Goal: Find specific page/section: Find specific page/section

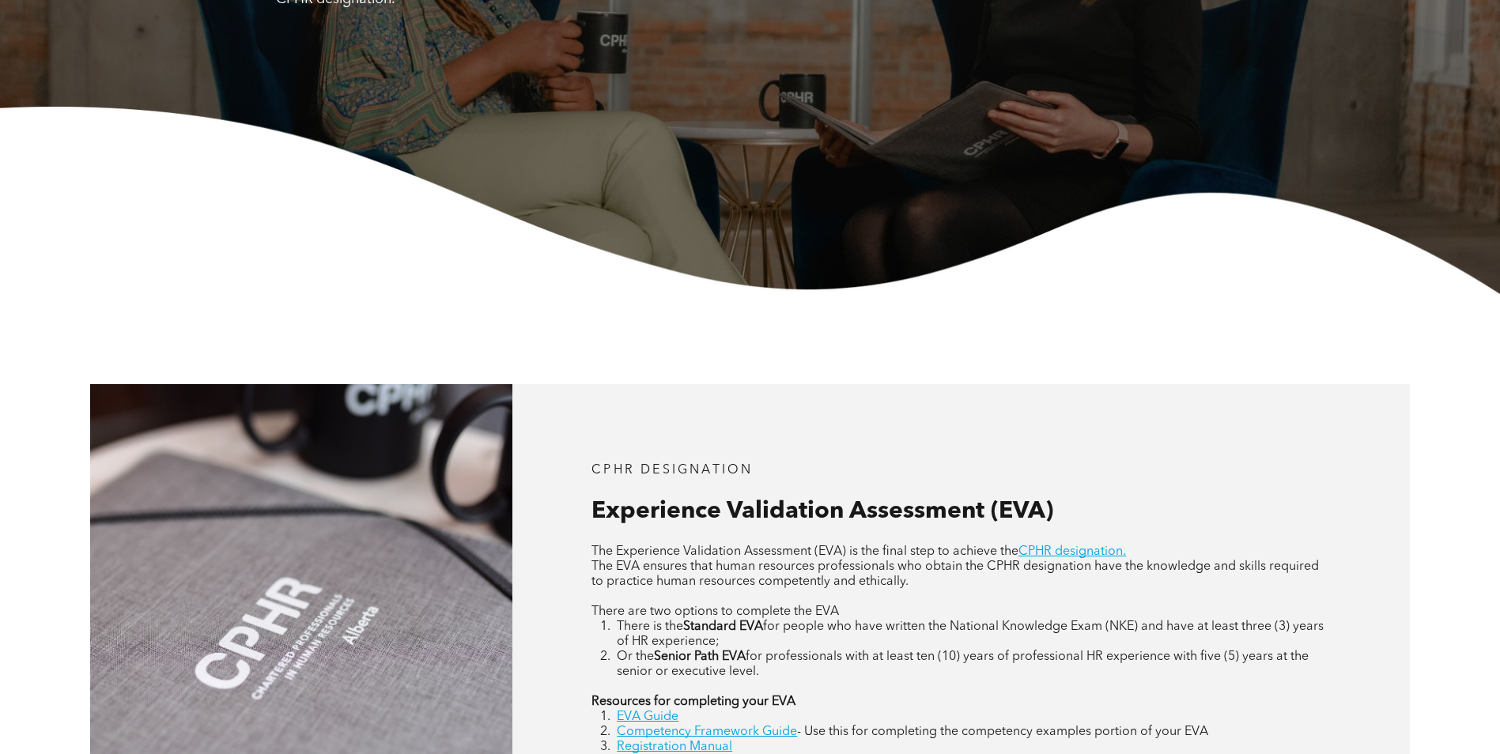
scroll to position [632, 0]
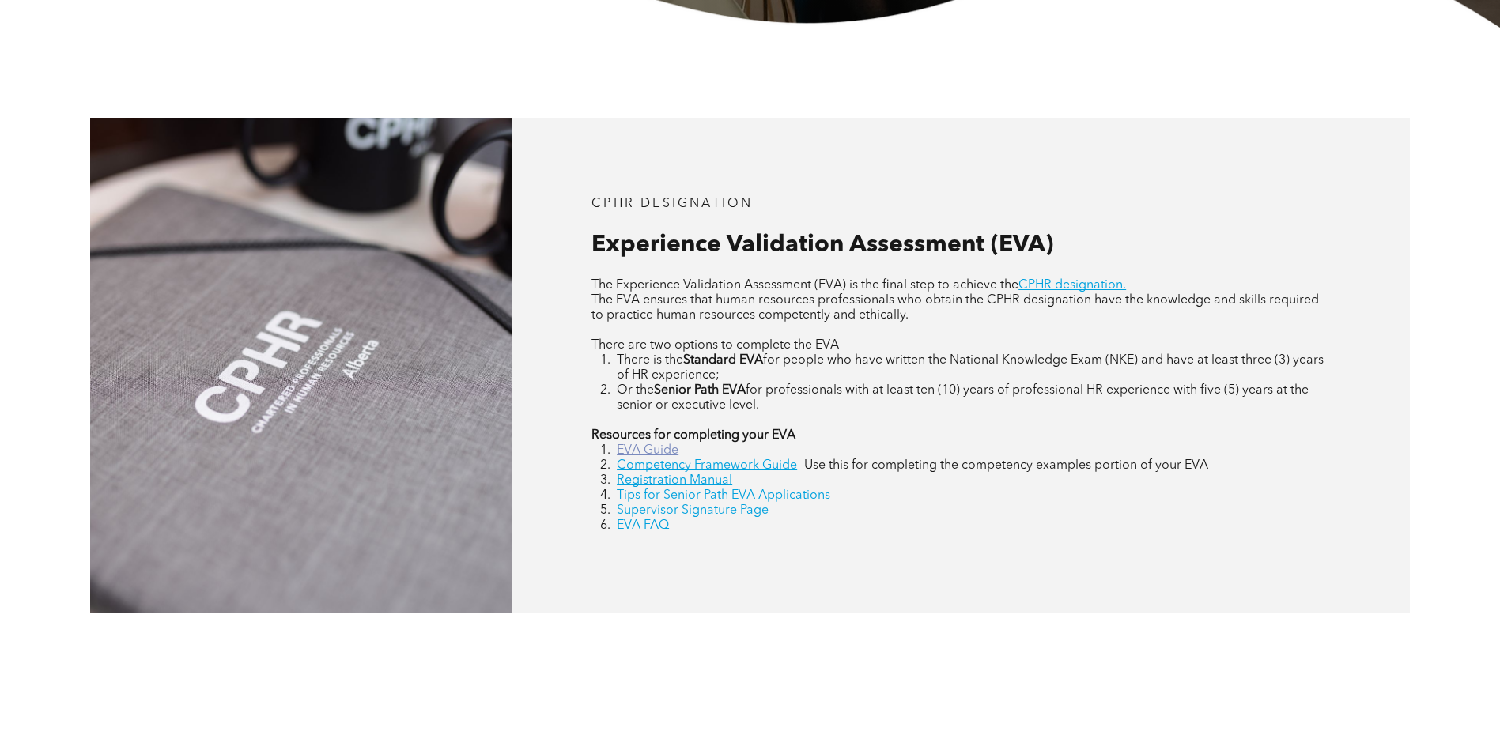
click at [664, 451] on link "EVA Guide" at bounding box center [648, 450] width 62 height 13
click at [686, 481] on link "Registration Manual" at bounding box center [674, 480] width 115 height 13
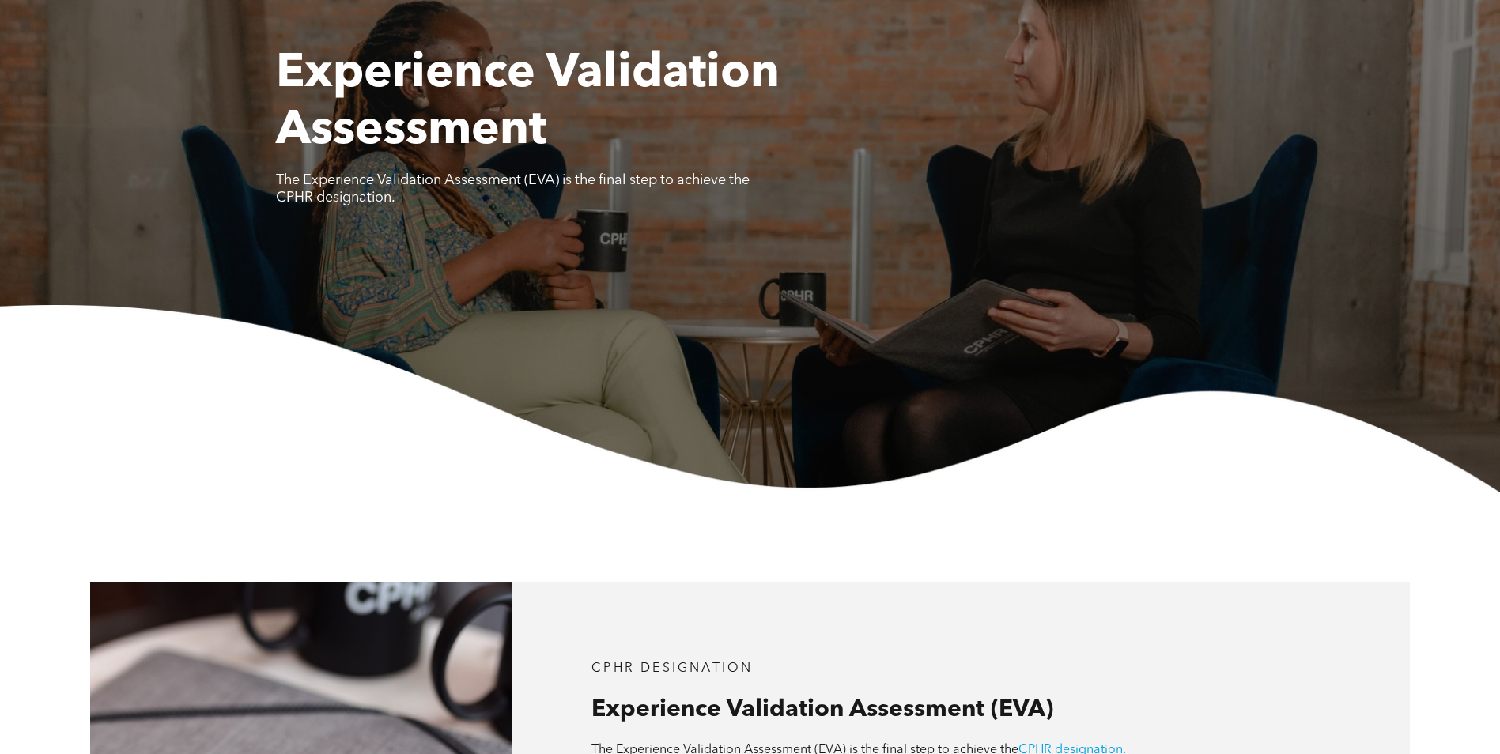
scroll to position [0, 0]
